Goal: Information Seeking & Learning: Learn about a topic

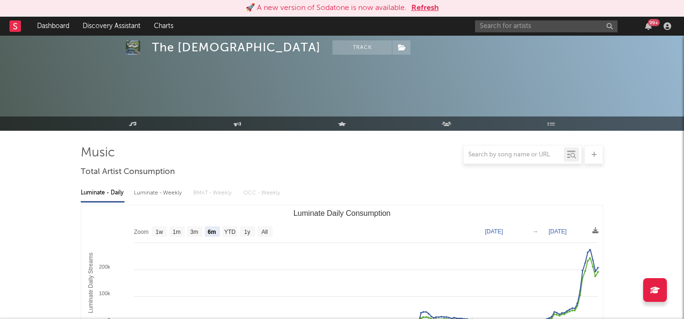
select select "6m"
select select "1w"
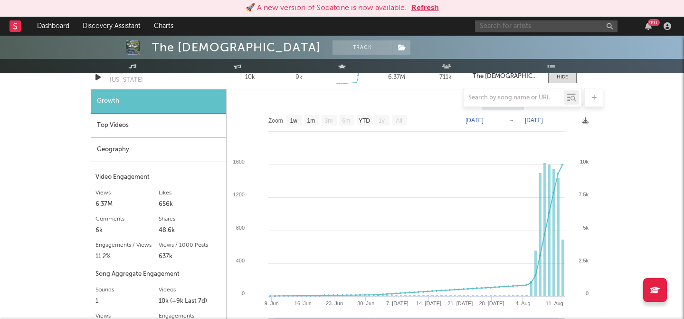
click at [515, 21] on input "text" at bounding box center [546, 26] width 142 height 12
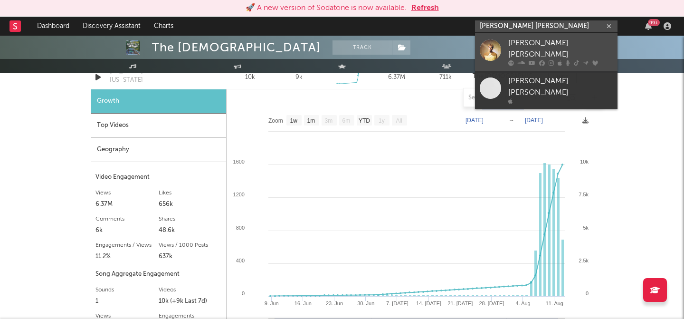
type input "hudson westbrook"
click at [521, 49] on div "[PERSON_NAME] [PERSON_NAME]" at bounding box center [560, 49] width 104 height 23
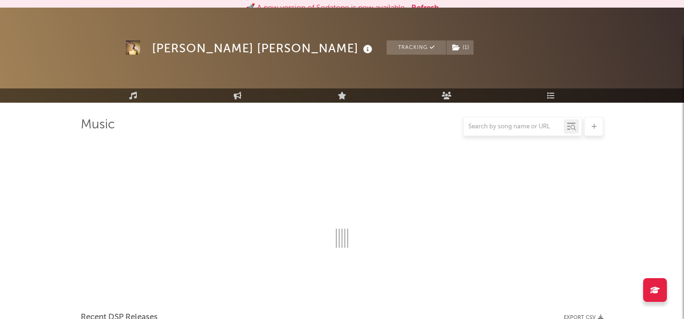
scroll to position [726, 0]
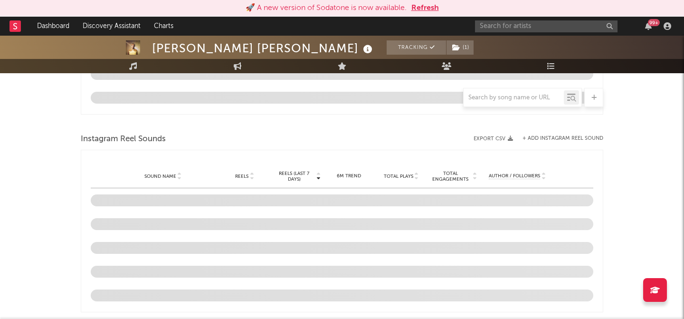
select select "6m"
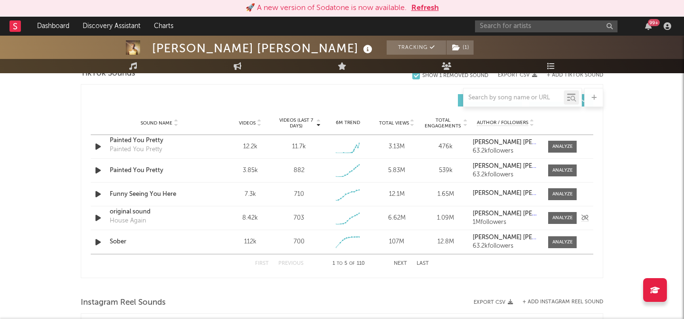
scroll to position [653, 0]
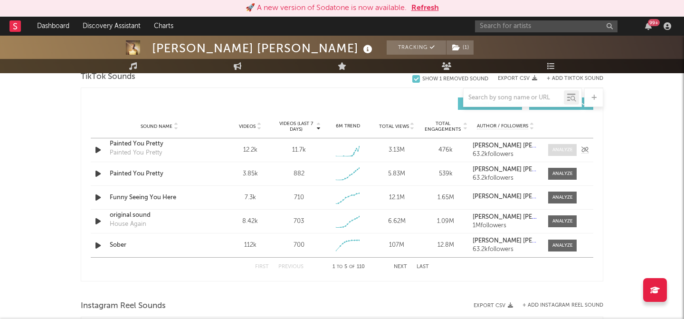
click at [560, 148] on div at bounding box center [562, 149] width 20 height 7
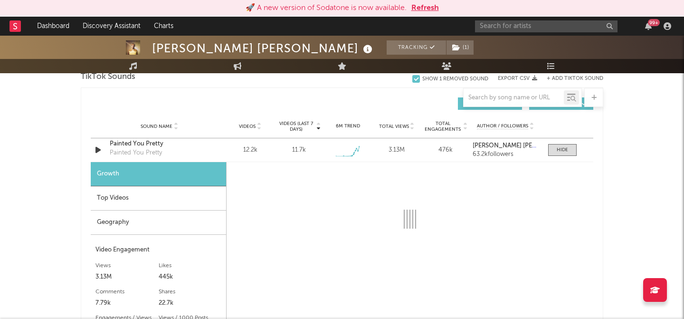
select select "1w"
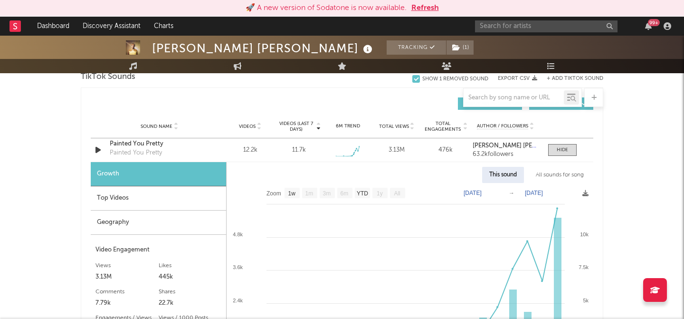
click at [422, 8] on button "Refresh" at bounding box center [425, 7] width 28 height 11
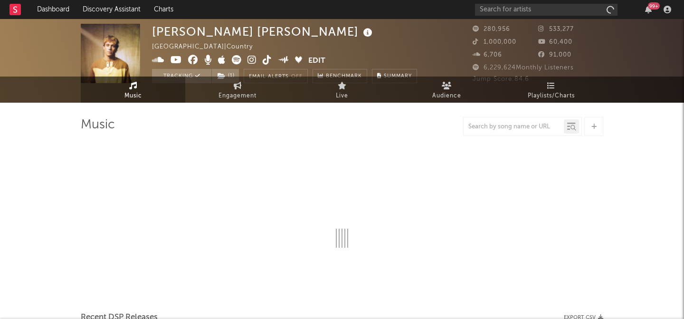
select select "6m"
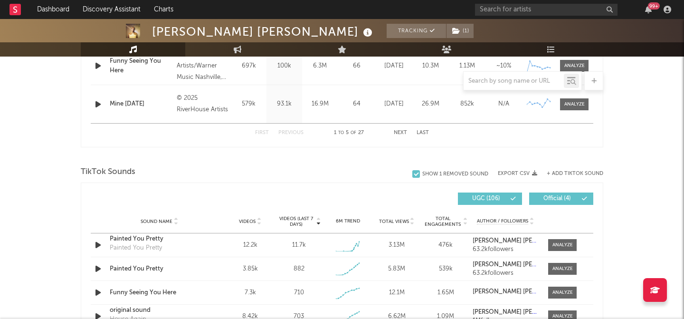
scroll to position [577, 0]
